Goal: Information Seeking & Learning: Learn about a topic

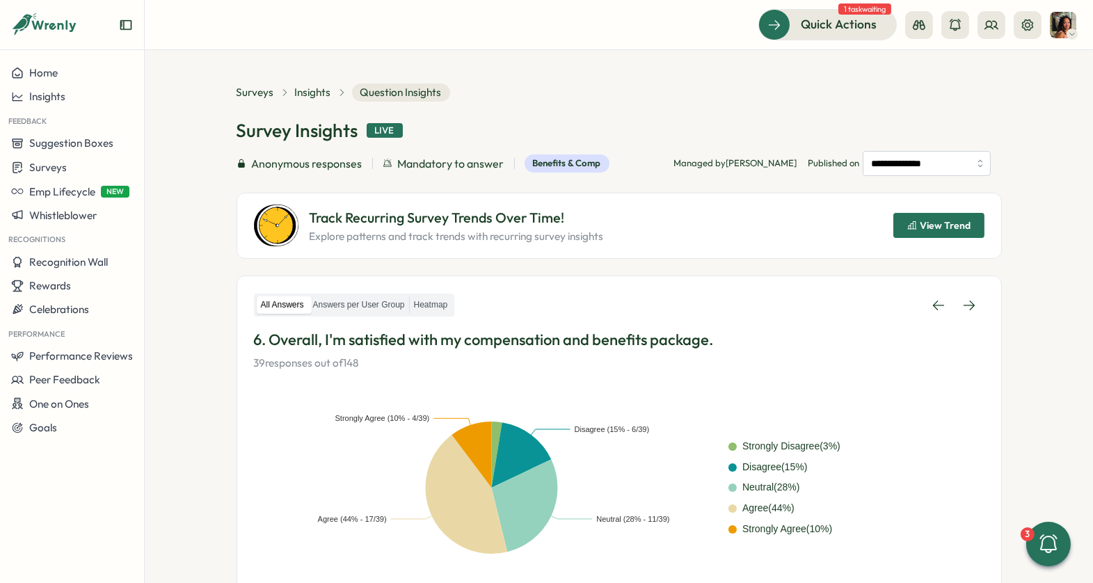
scroll to position [415, 0]
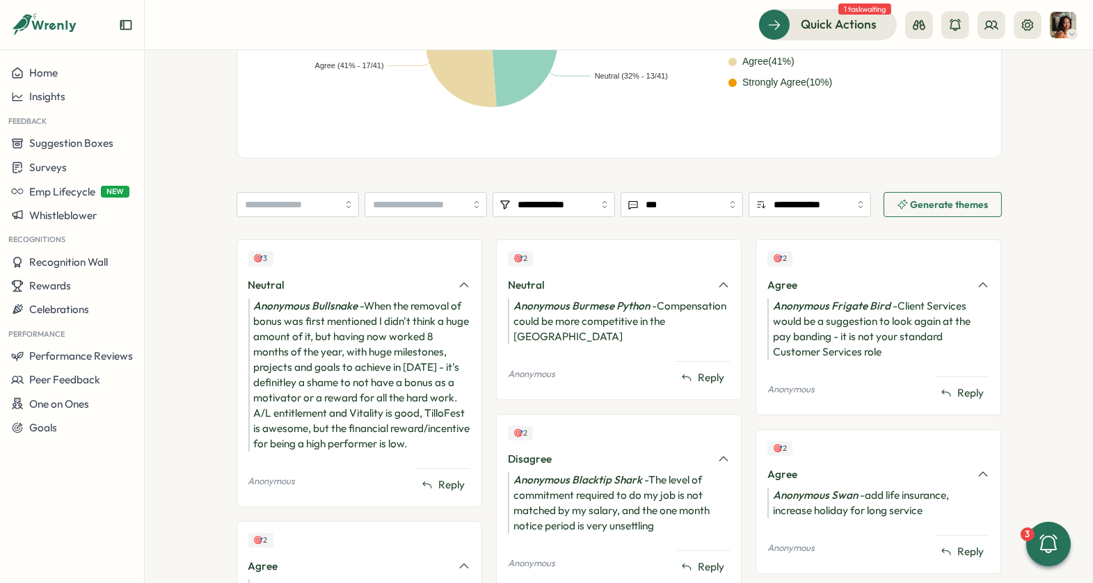
scroll to position [113, 0]
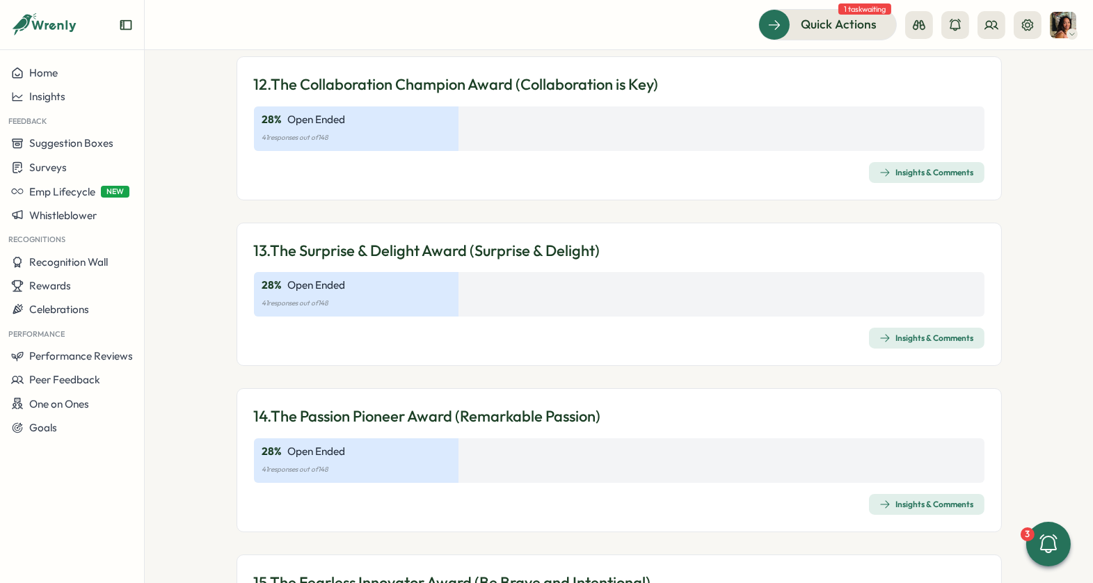
scroll to position [3478, 0]
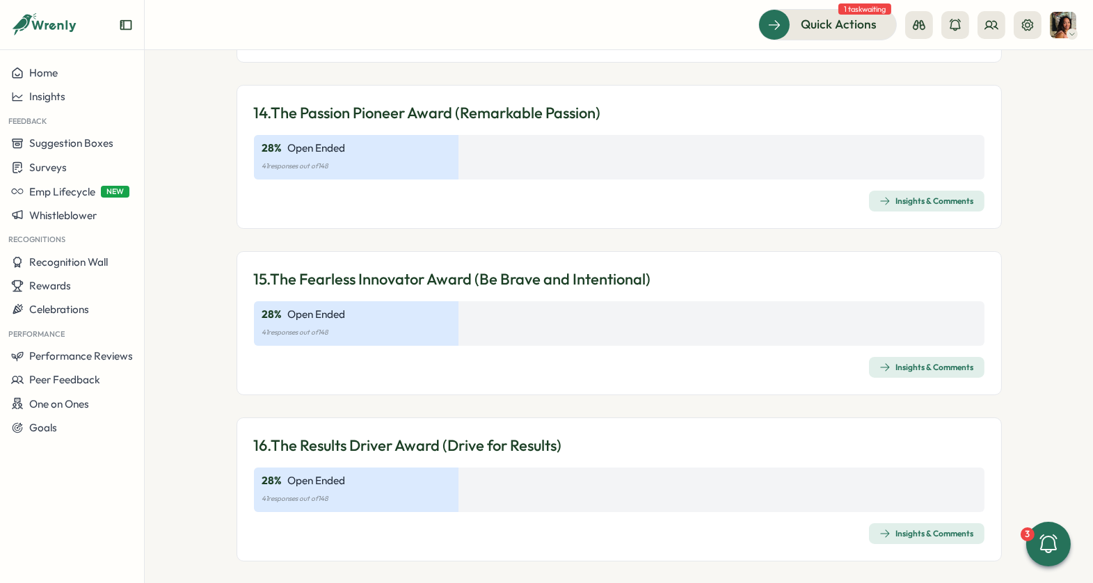
click at [890, 524] on span "Insights & Comments" at bounding box center [927, 533] width 95 height 19
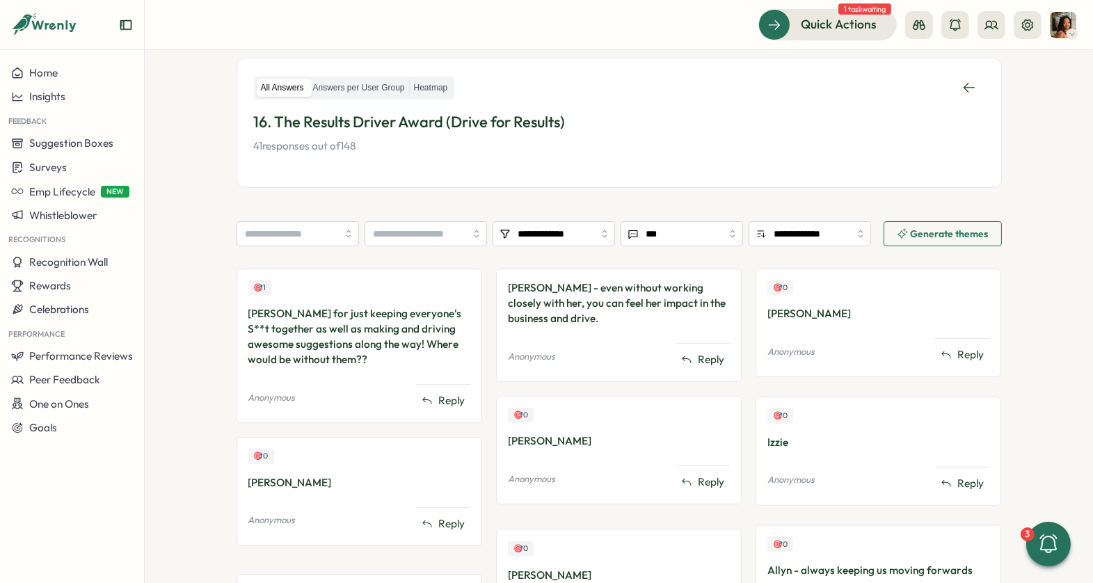
scroll to position [369, 0]
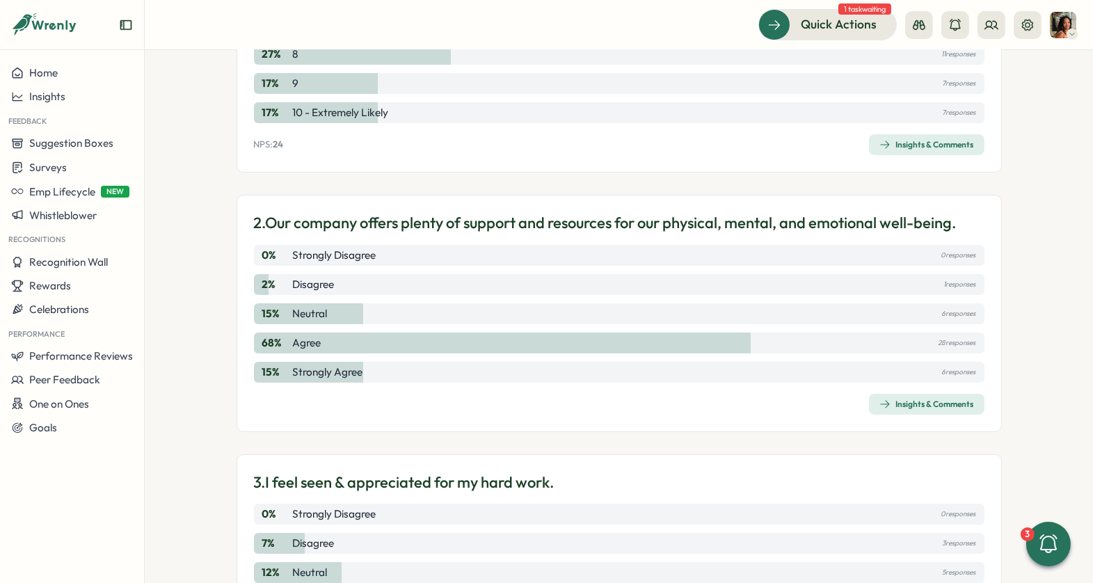
scroll to position [412, 0]
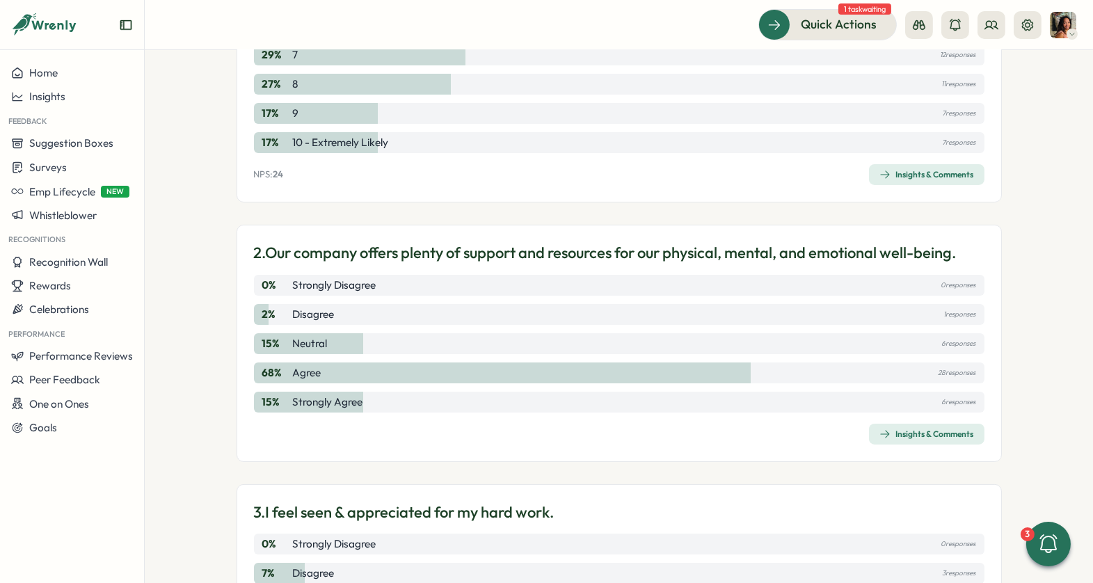
click at [894, 173] on div "Insights & Comments" at bounding box center [927, 174] width 95 height 11
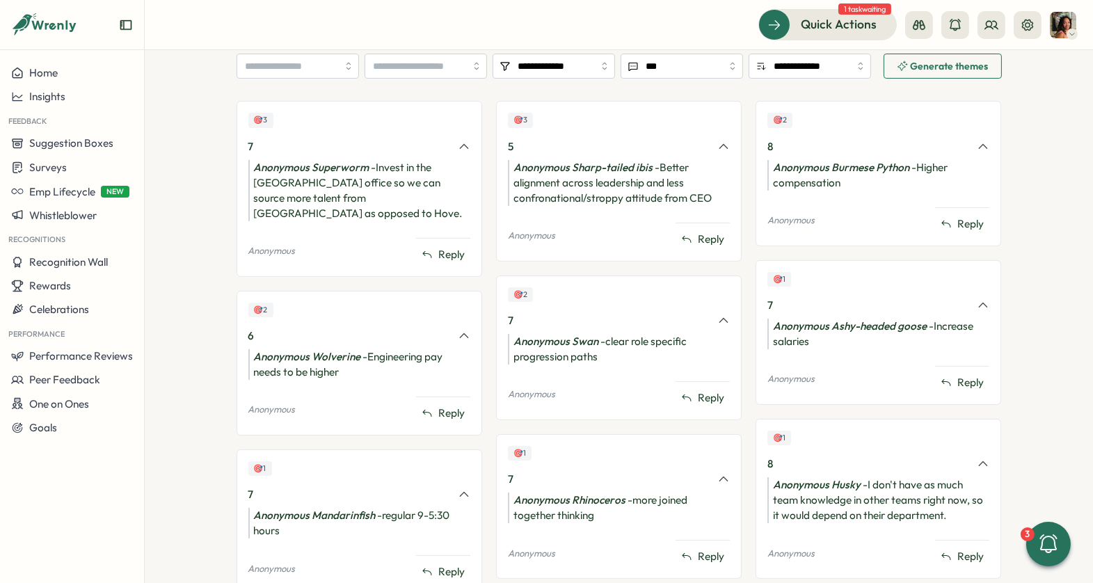
scroll to position [584, 0]
click at [433, 68] on input "search" at bounding box center [426, 67] width 122 height 25
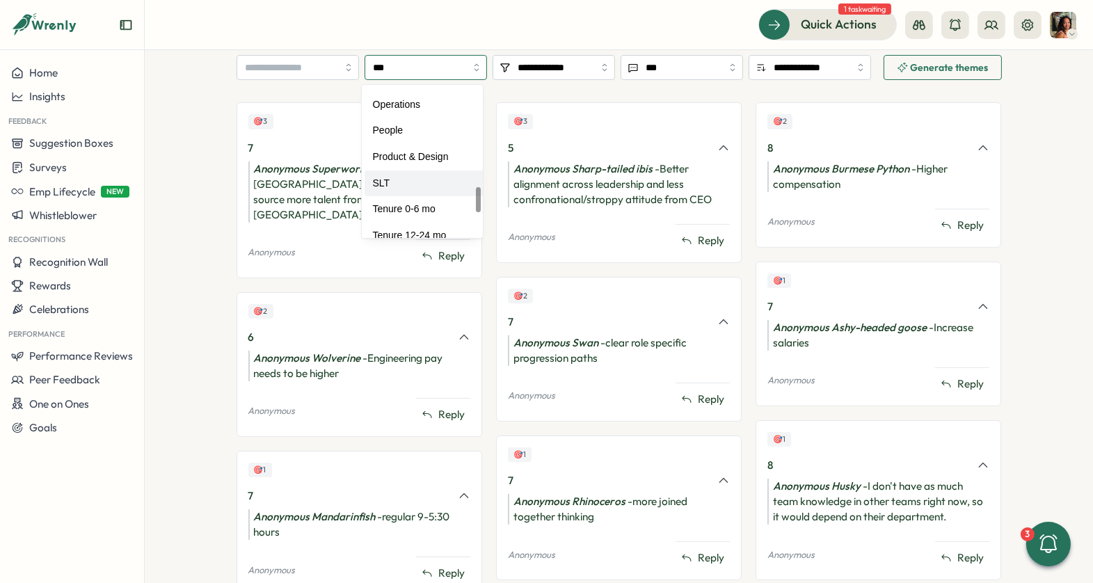
scroll to position [380, 0]
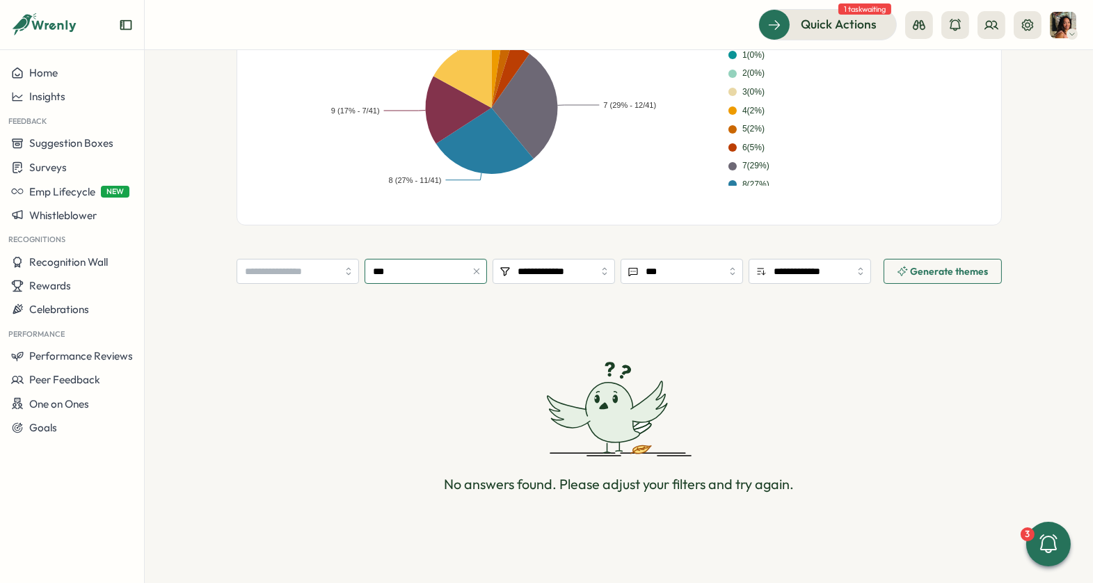
click at [391, 272] on input "***" at bounding box center [426, 271] width 122 height 25
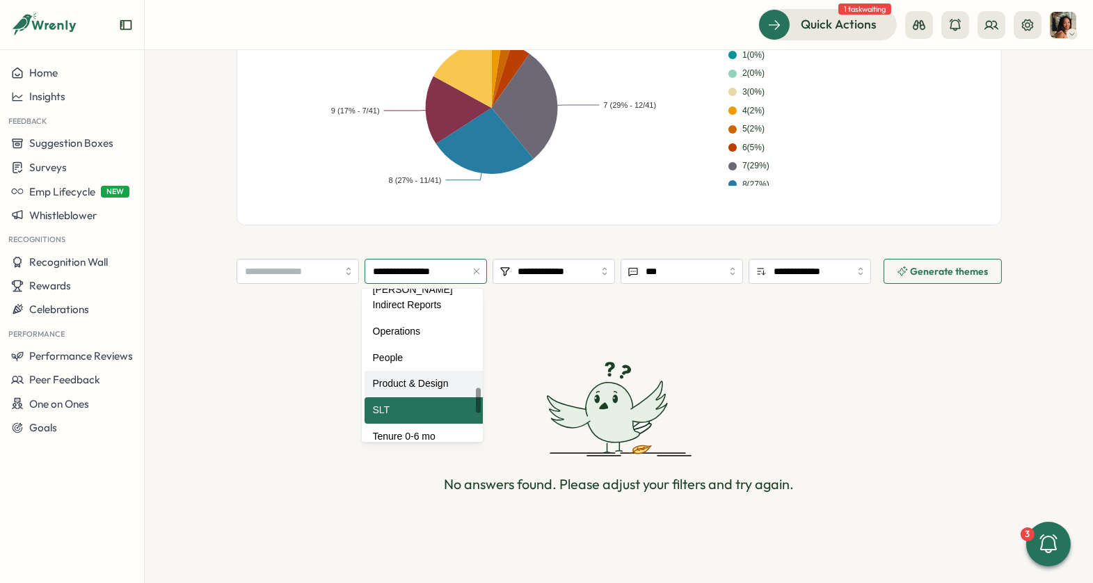
scroll to position [317, 0]
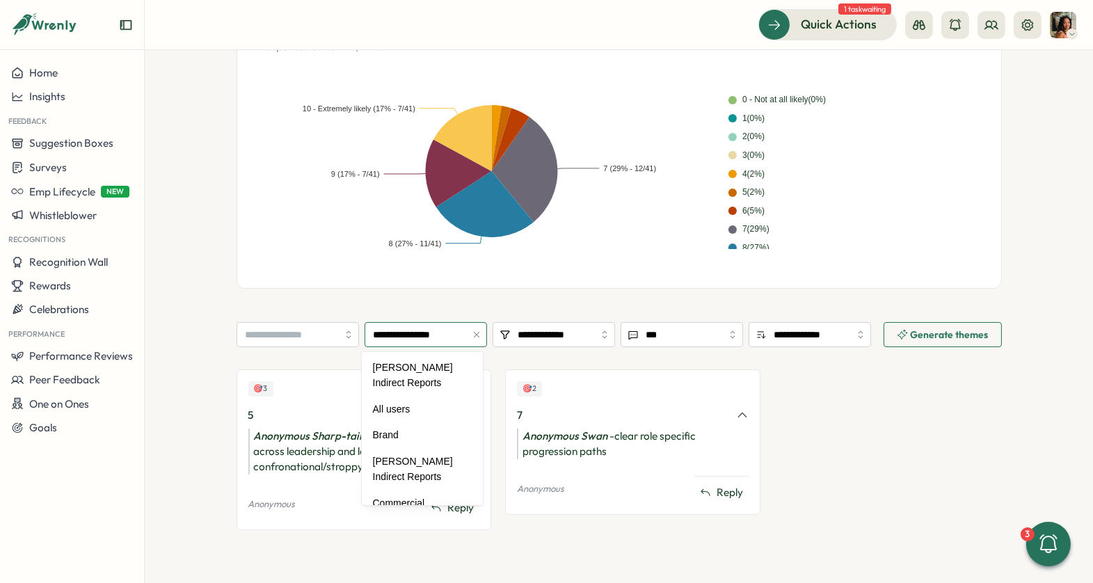
click at [402, 340] on input "**********" at bounding box center [426, 334] width 122 height 25
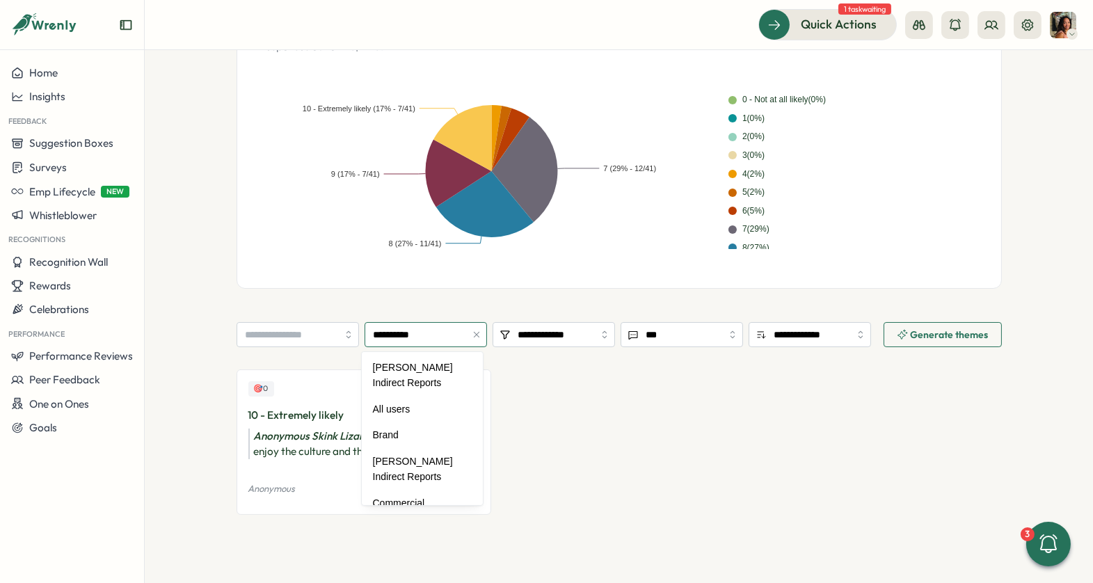
click at [407, 333] on input "**********" at bounding box center [426, 334] width 122 height 25
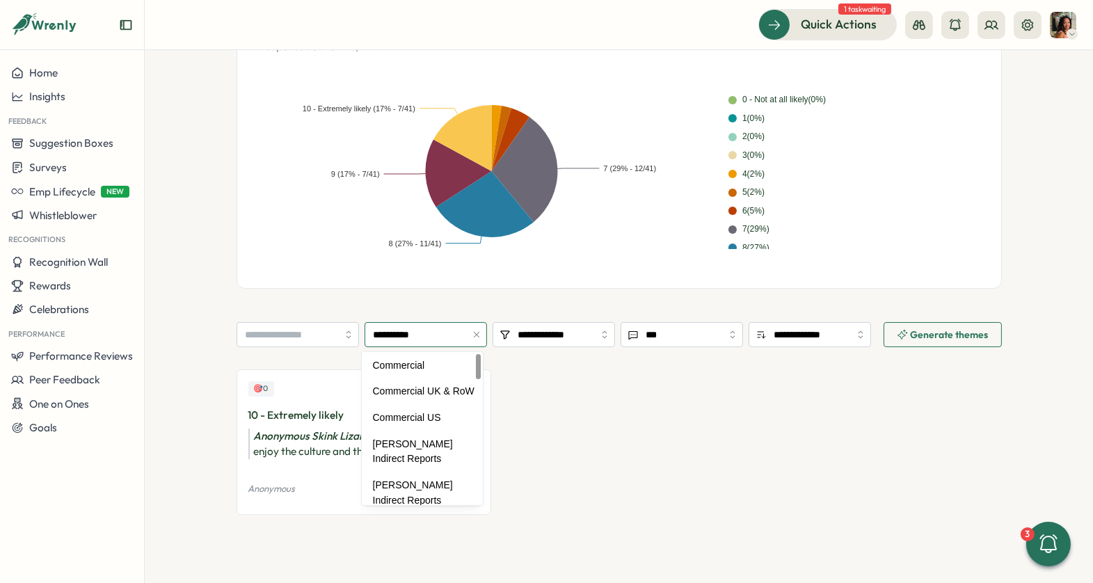
scroll to position [0, 0]
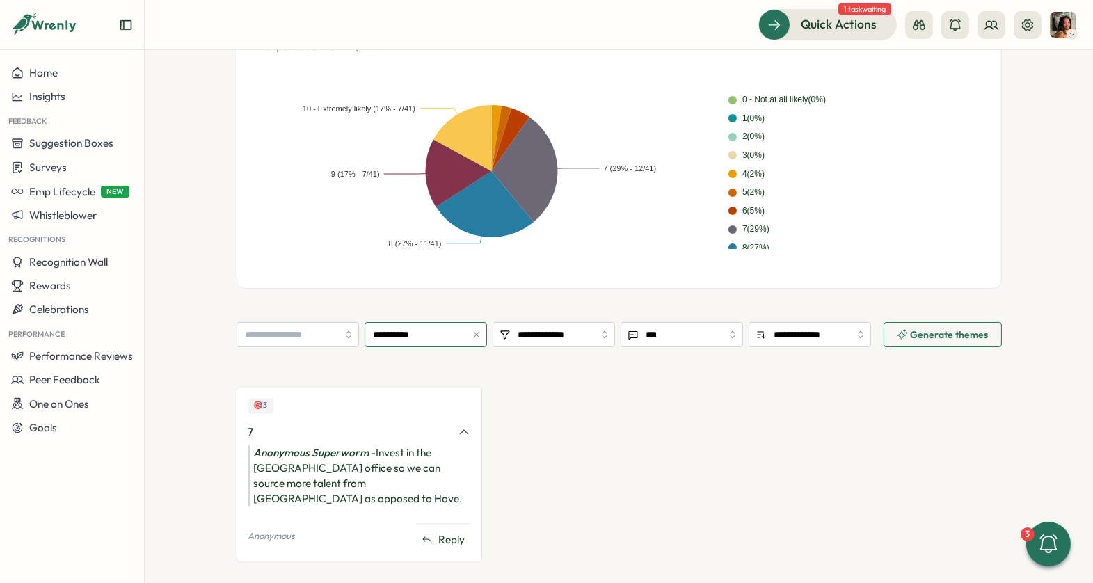
type input "*********"
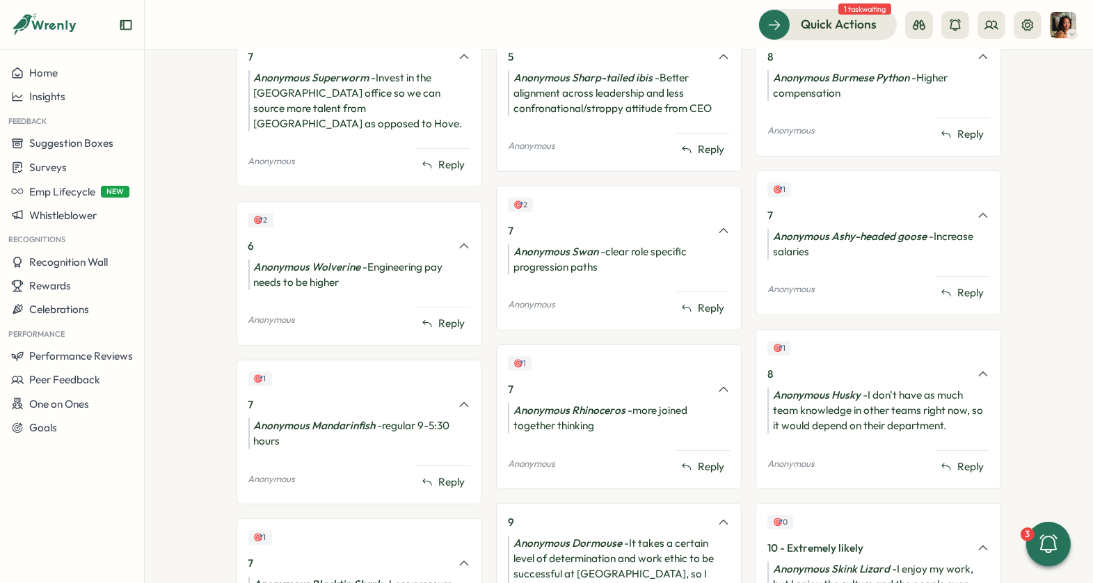
scroll to position [679, 0]
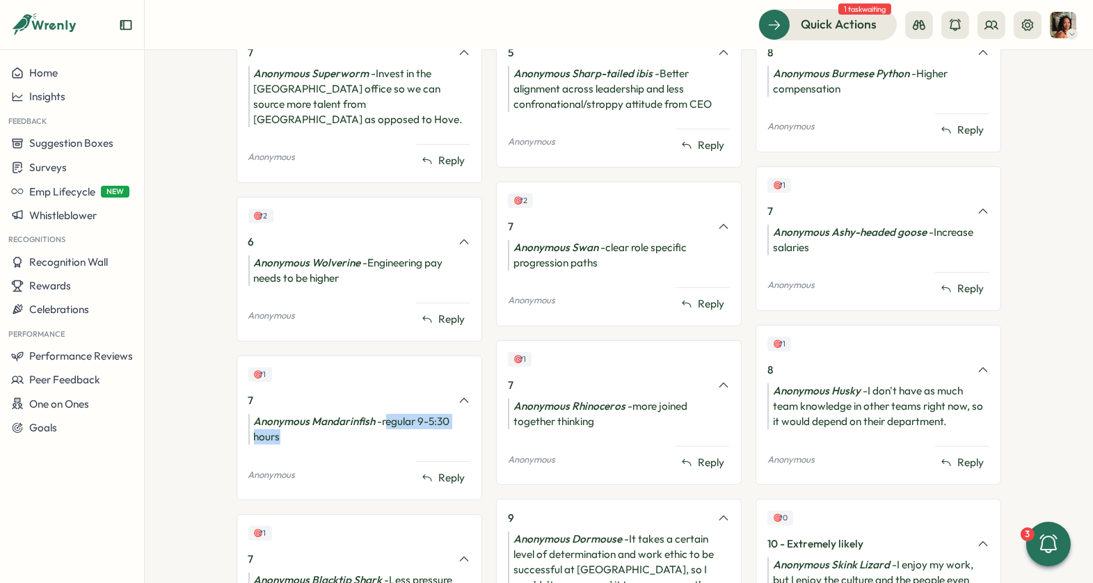
drag, startPoint x: 383, startPoint y: 399, endPoint x: 386, endPoint y: 422, distance: 22.4
click at [386, 422] on div "Anonymous Mandarinfish - regular 9-5:30 hours" at bounding box center [359, 429] width 222 height 31
drag, startPoint x: 386, startPoint y: 422, endPoint x: 381, endPoint y: 393, distance: 28.8
click at [381, 393] on div "🎯 1 7 Anonymous Mandarinfish - regular 9-5:30 hours Anonymous Reply" at bounding box center [360, 428] width 246 height 145
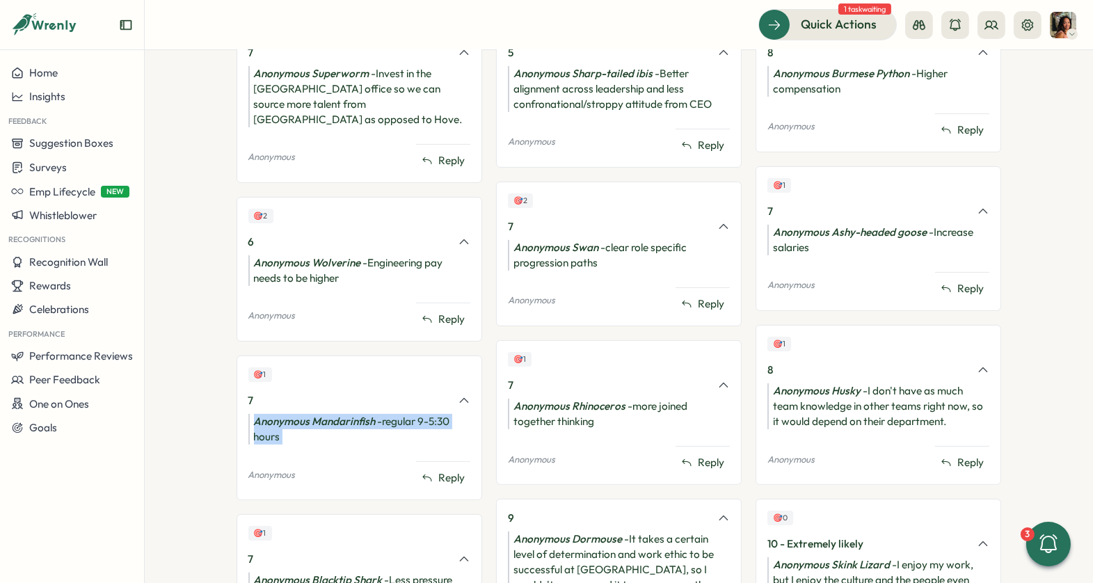
click at [381, 393] on div "🎯 1 7 Anonymous Mandarinfish - regular 9-5:30 hours Anonymous Reply" at bounding box center [360, 428] width 246 height 145
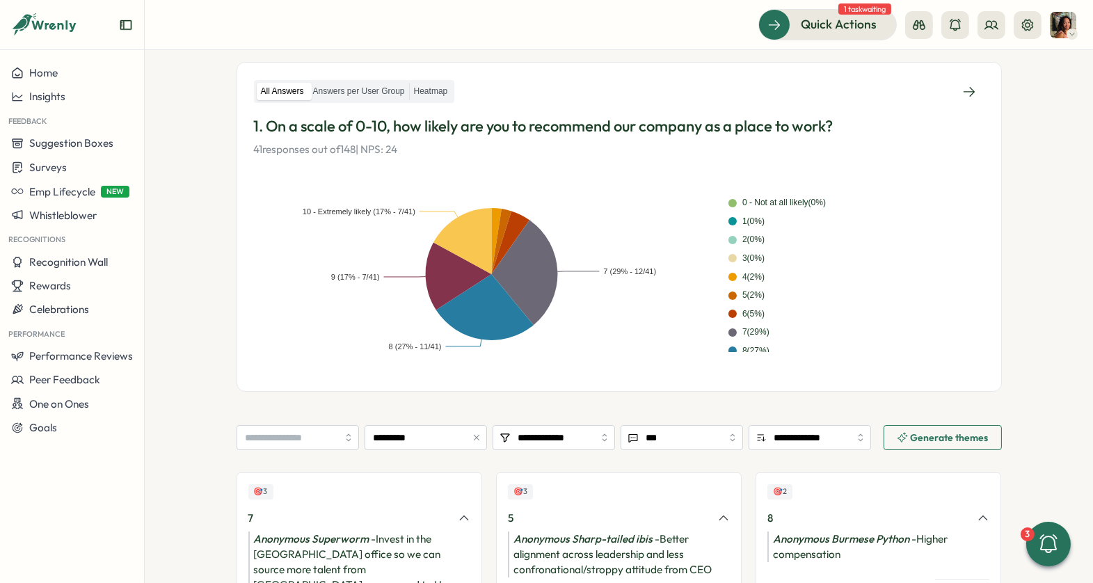
scroll to position [115, 0]
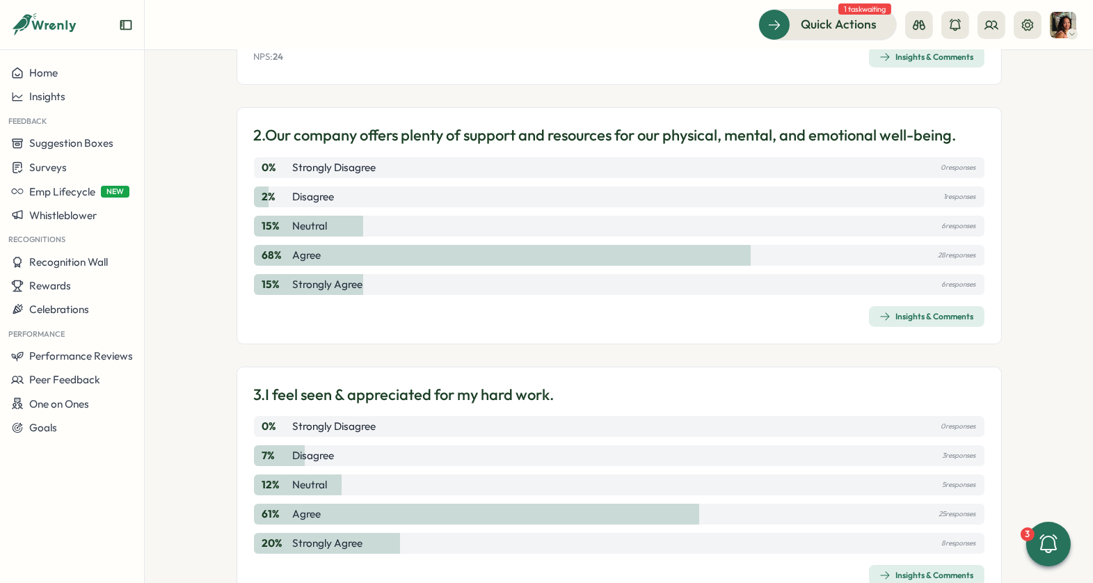
scroll to position [526, 0]
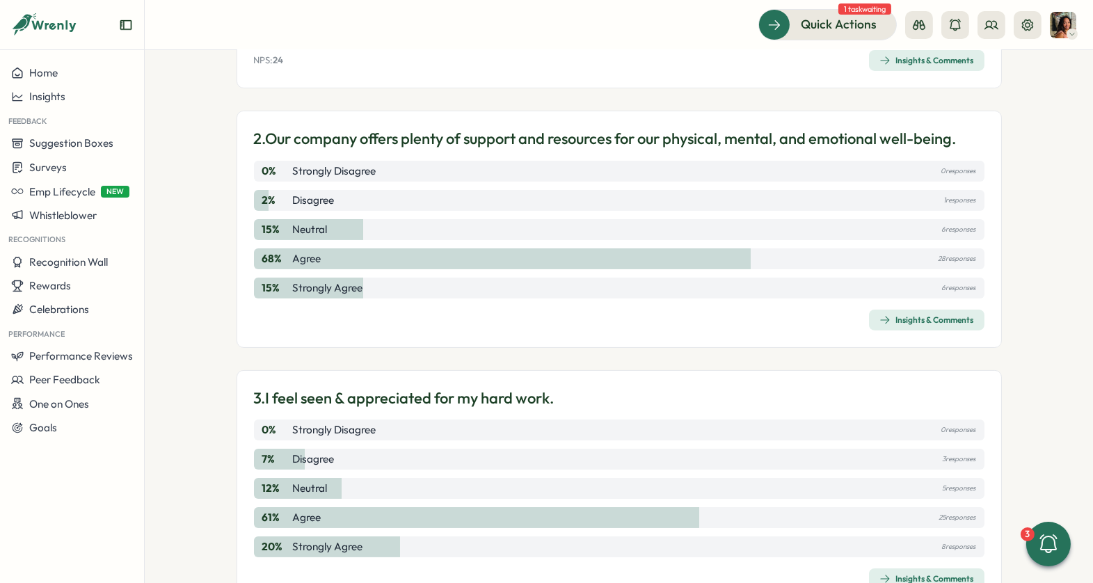
click at [894, 319] on div "Insights & Comments" at bounding box center [927, 320] width 95 height 11
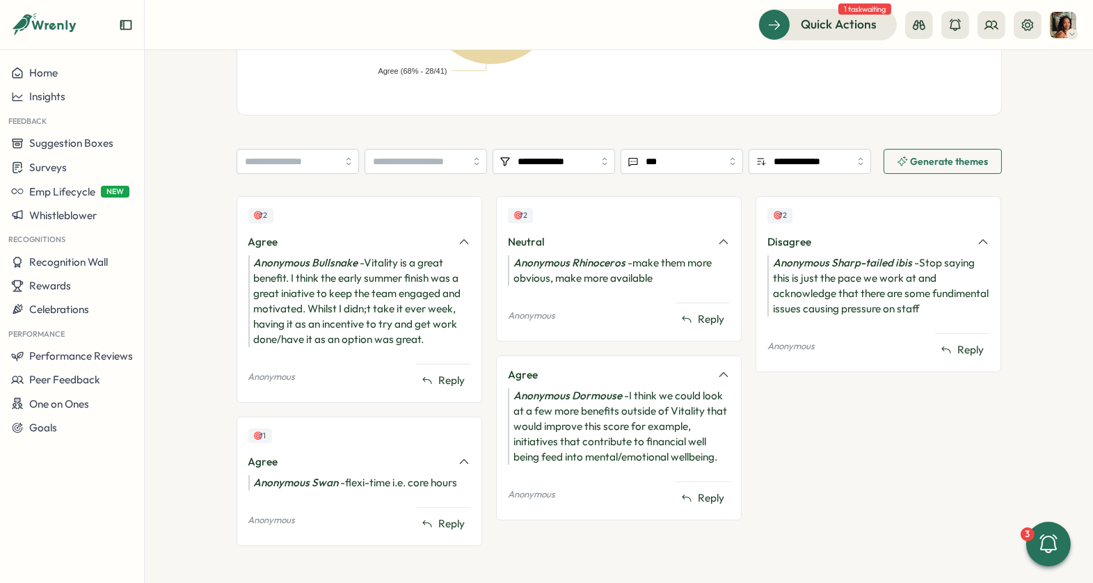
scroll to position [494, 0]
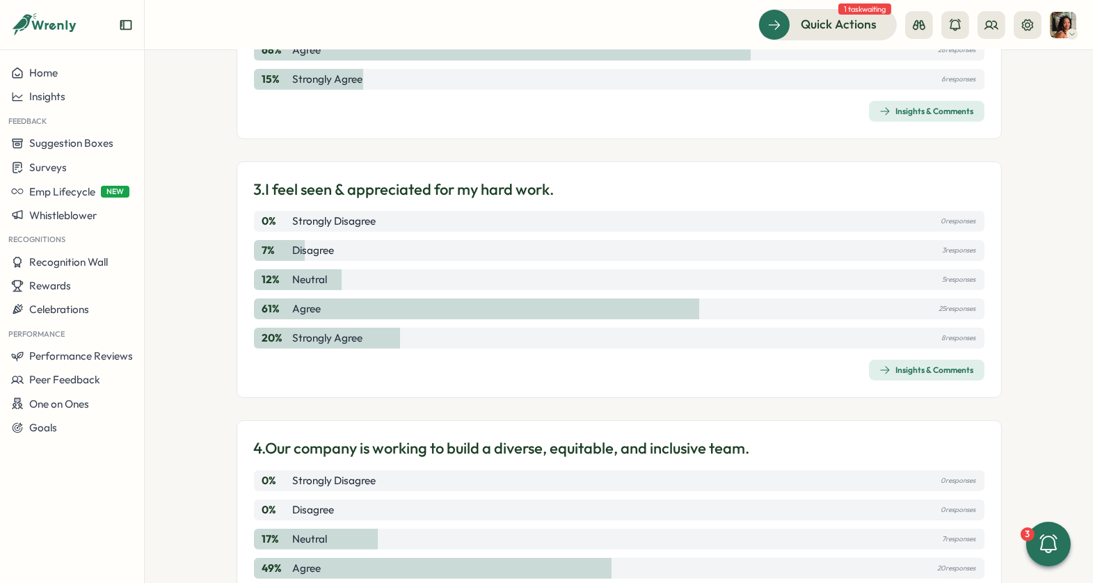
scroll to position [738, 0]
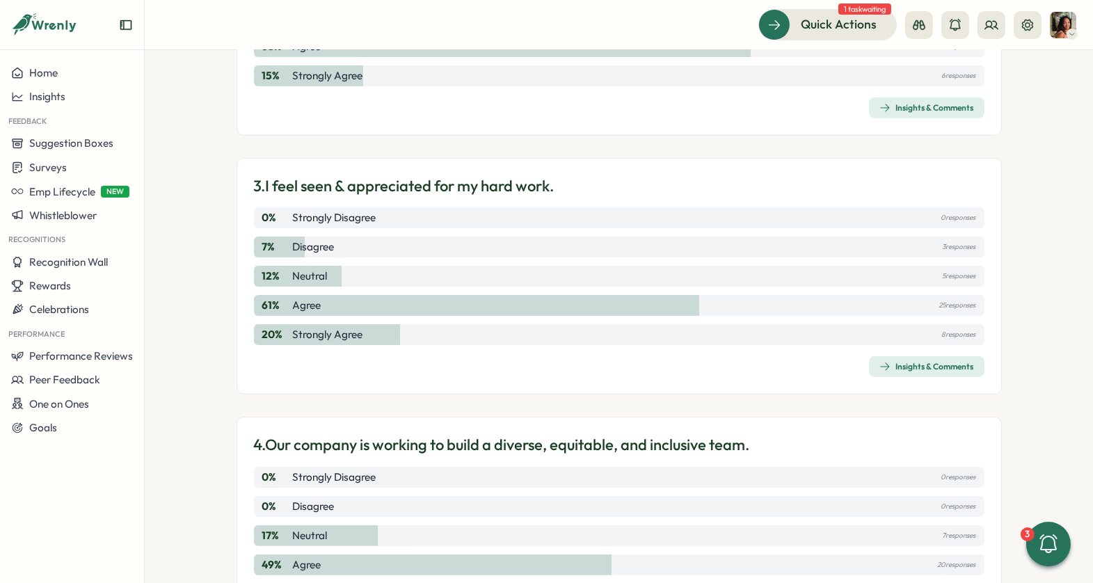
click at [894, 370] on span "Insights & Comments" at bounding box center [927, 366] width 95 height 19
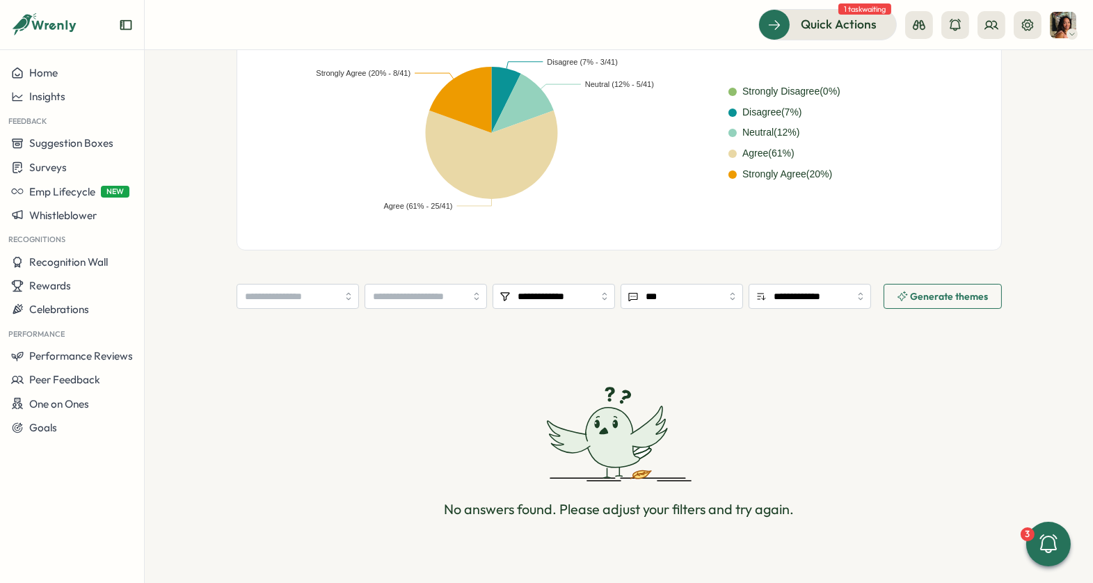
scroll to position [379, 0]
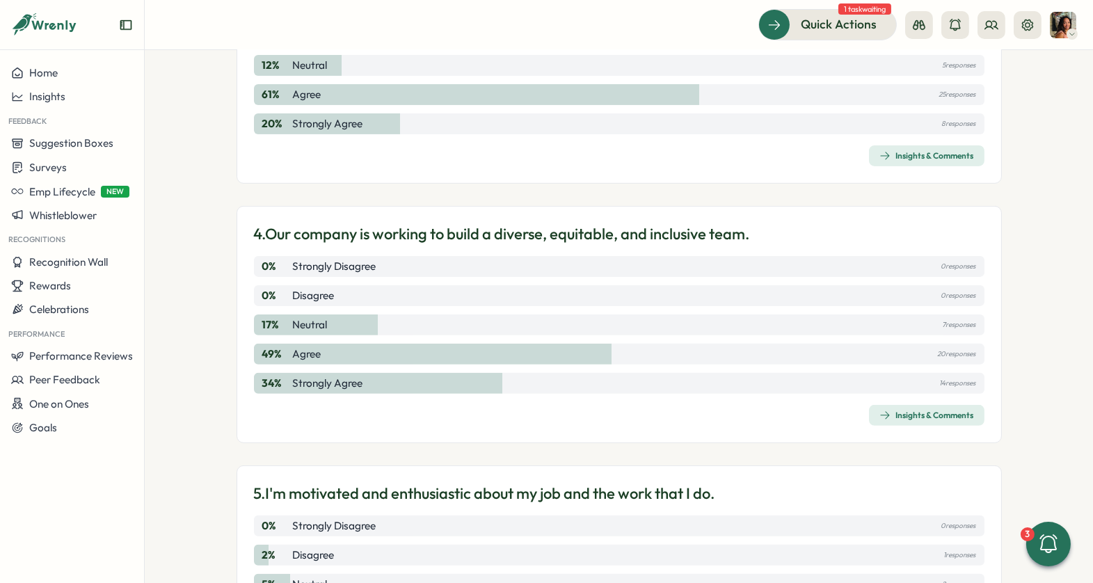
scroll to position [956, 0]
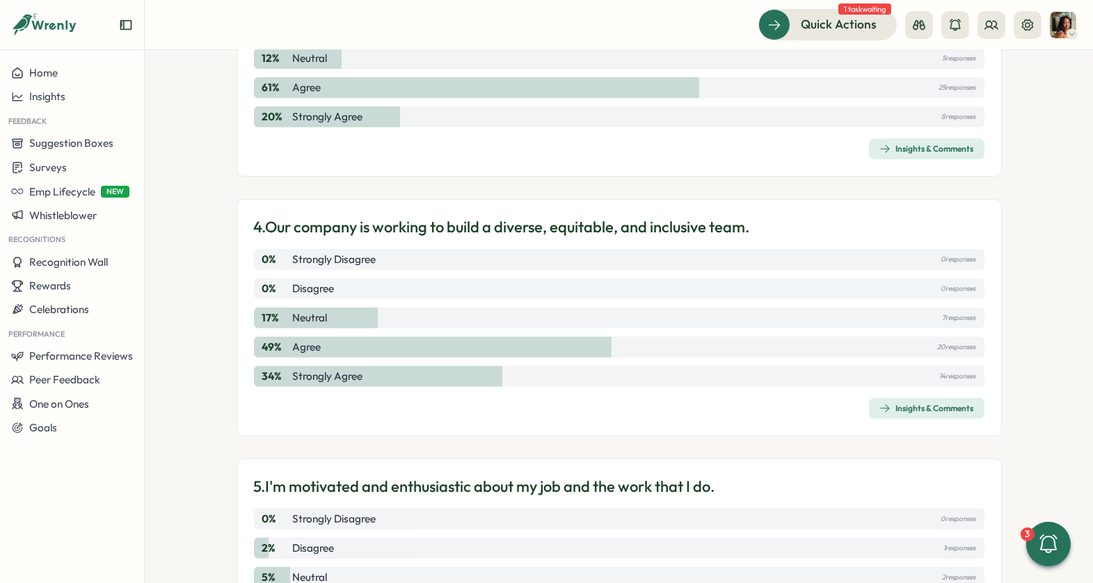
click at [931, 404] on div "Insights & Comments" at bounding box center [927, 408] width 95 height 11
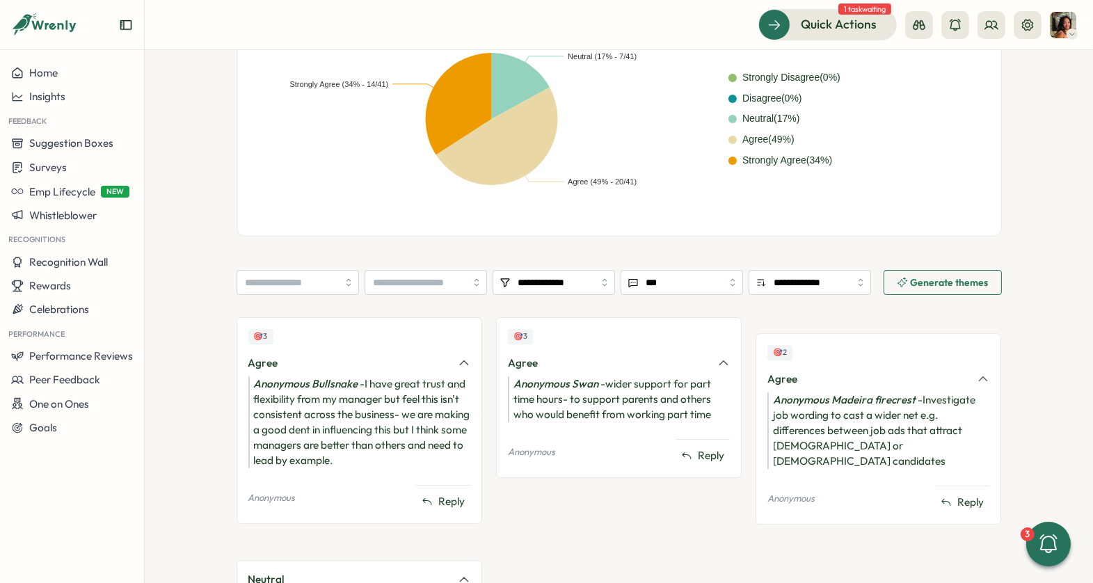
scroll to position [593, 0]
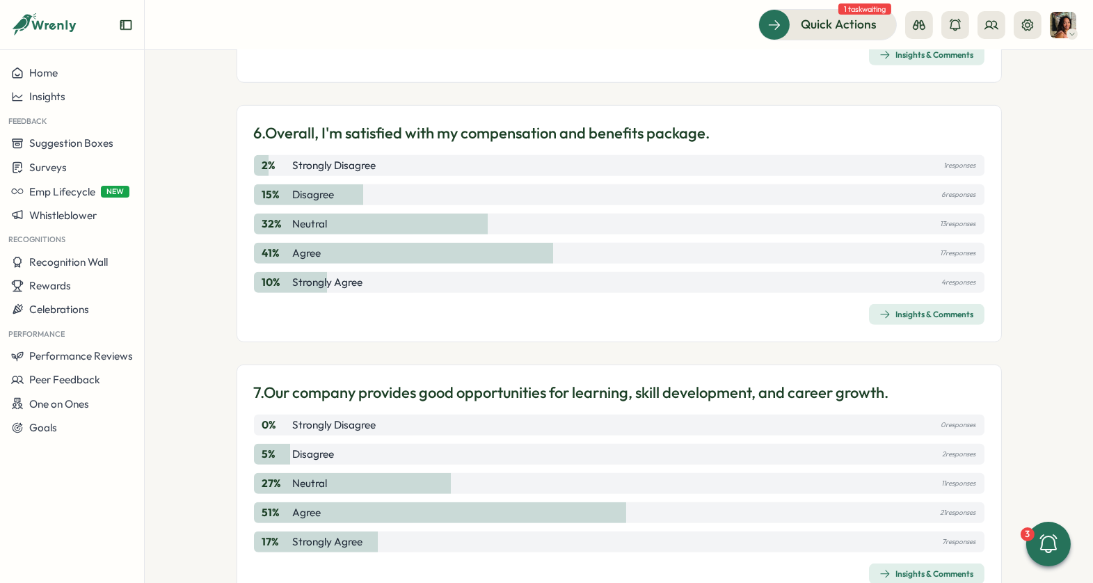
scroll to position [1574, 0]
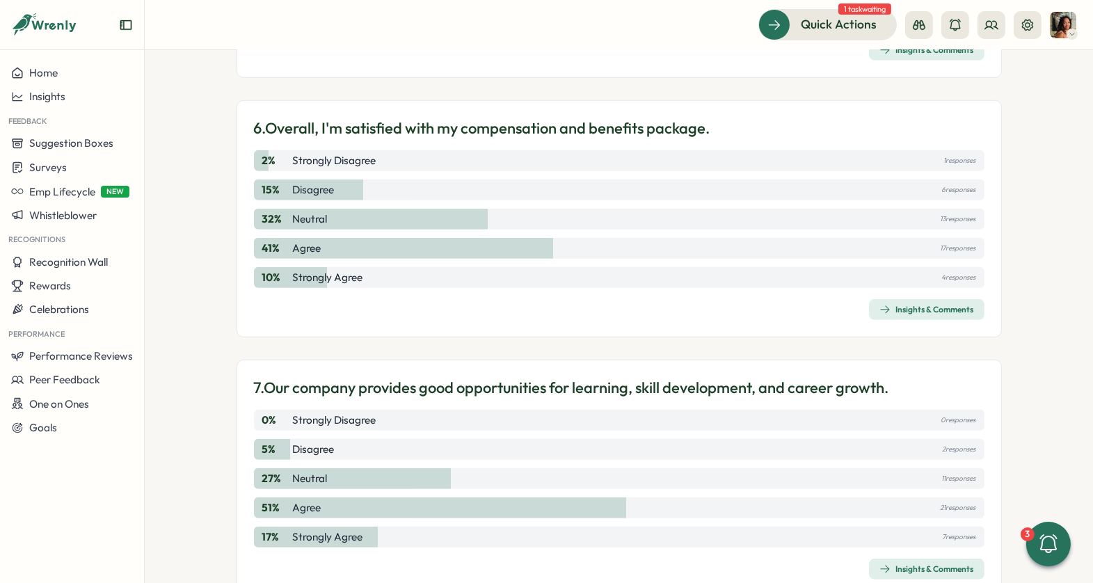
click at [917, 300] on span "Insights & Comments" at bounding box center [927, 309] width 95 height 19
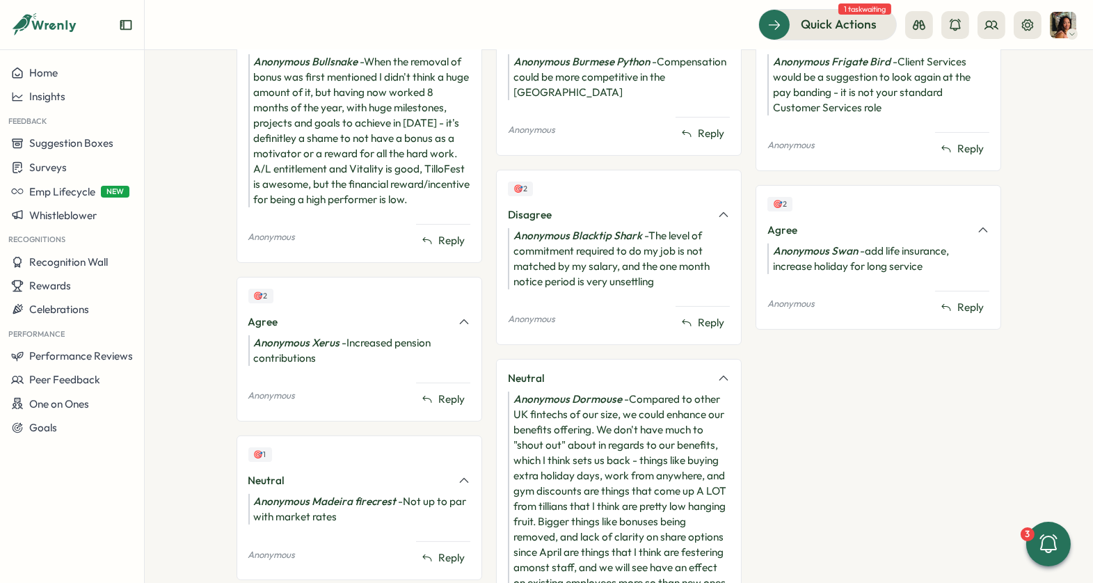
scroll to position [782, 0]
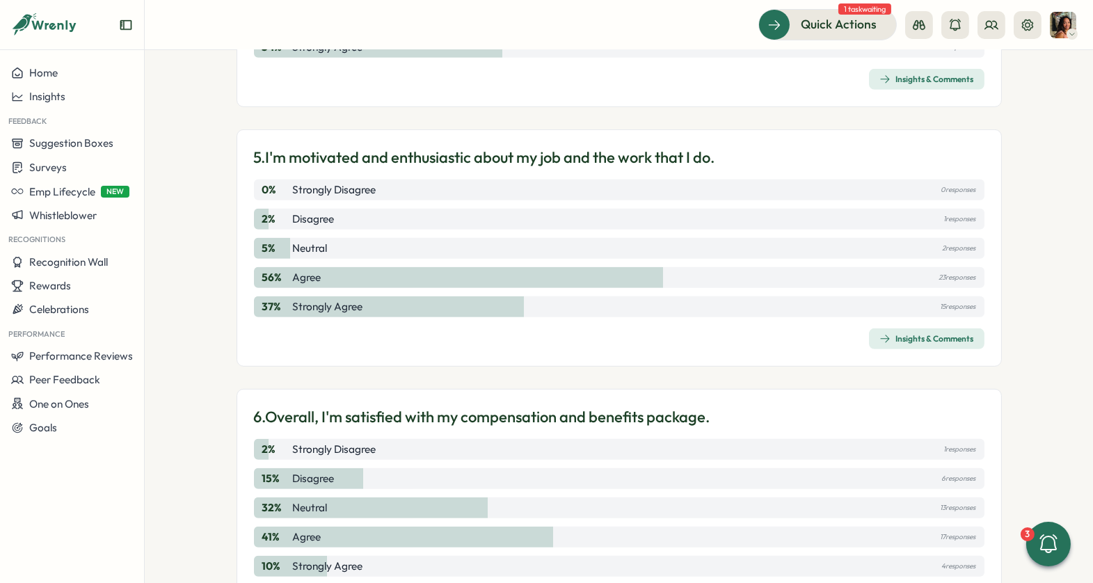
scroll to position [1296, 0]
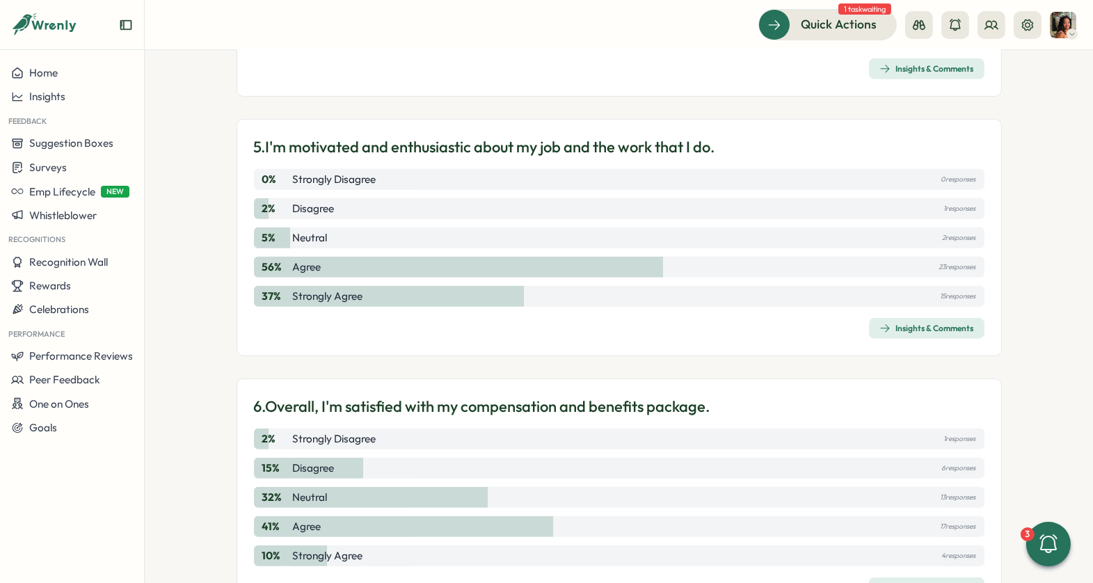
click at [924, 325] on div "Insights & Comments" at bounding box center [927, 328] width 95 height 11
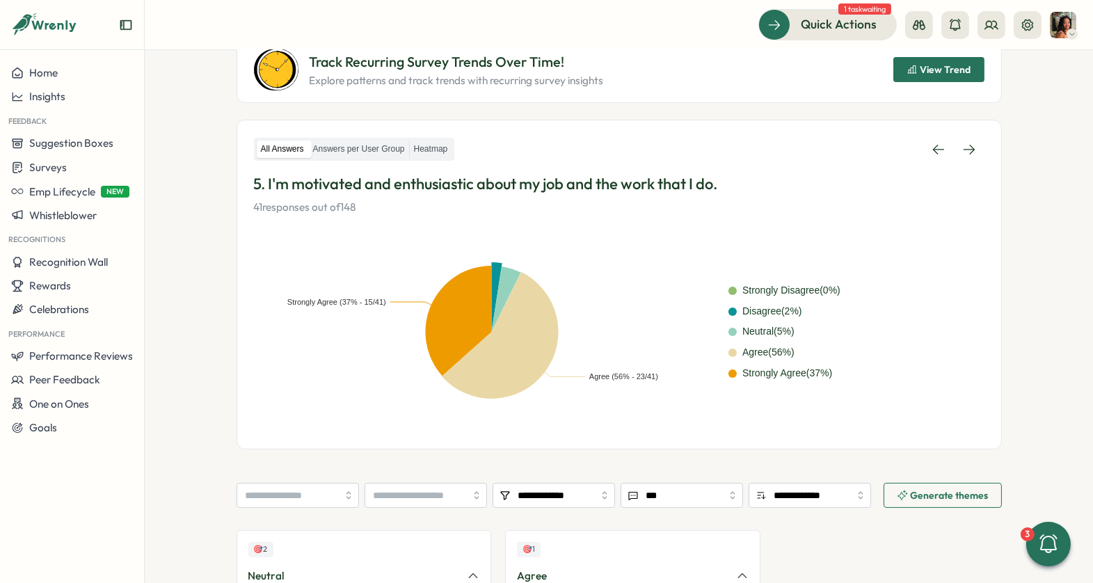
scroll to position [316, 0]
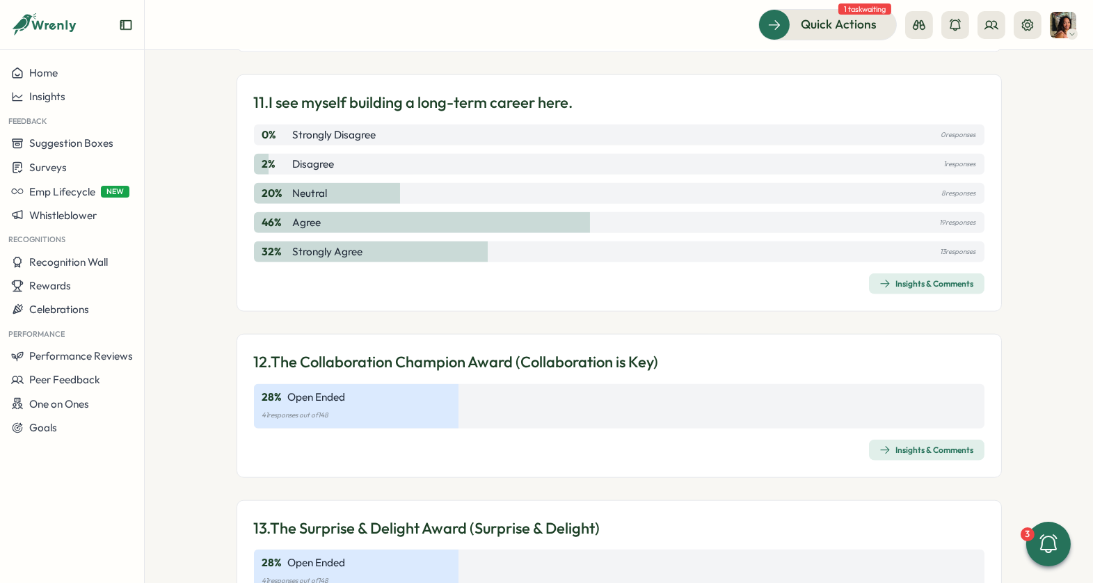
scroll to position [3086, 0]
